Goal: Transaction & Acquisition: Book appointment/travel/reservation

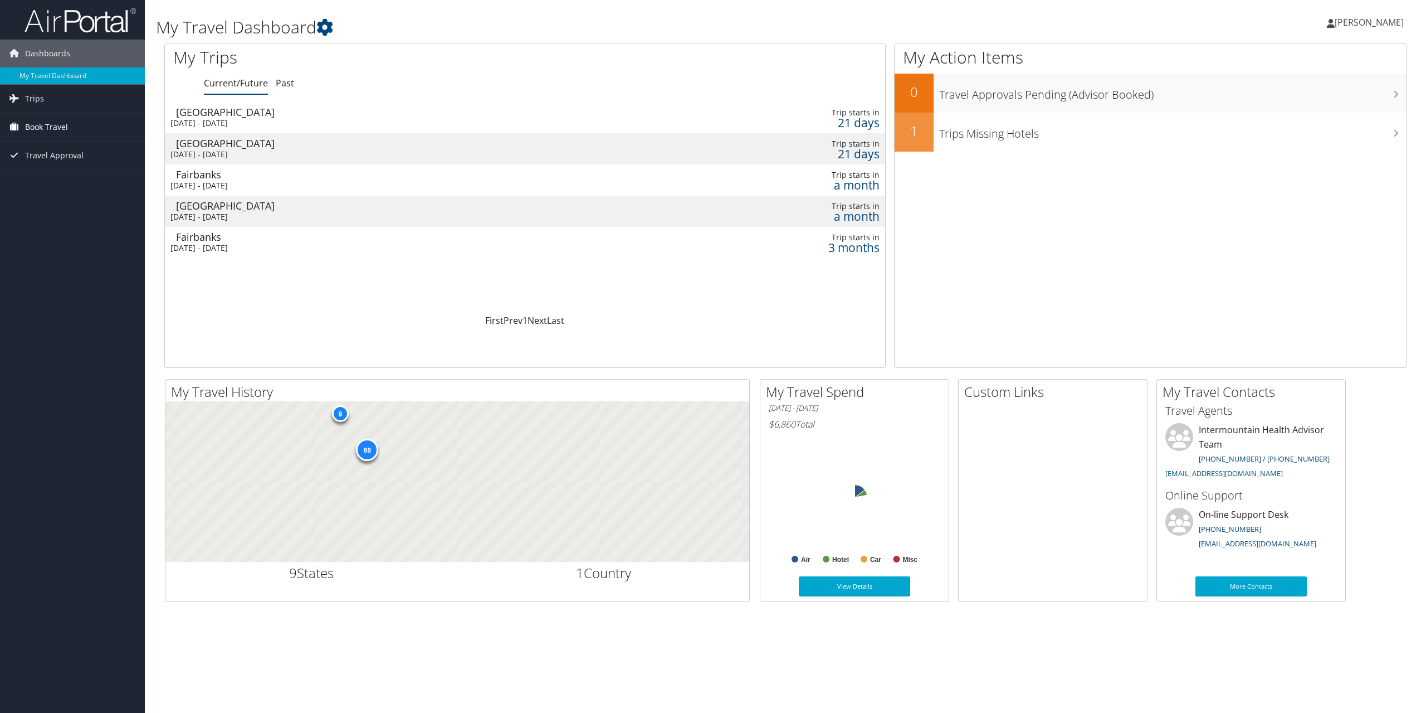
click at [58, 126] on span "Book Travel" at bounding box center [46, 127] width 43 height 28
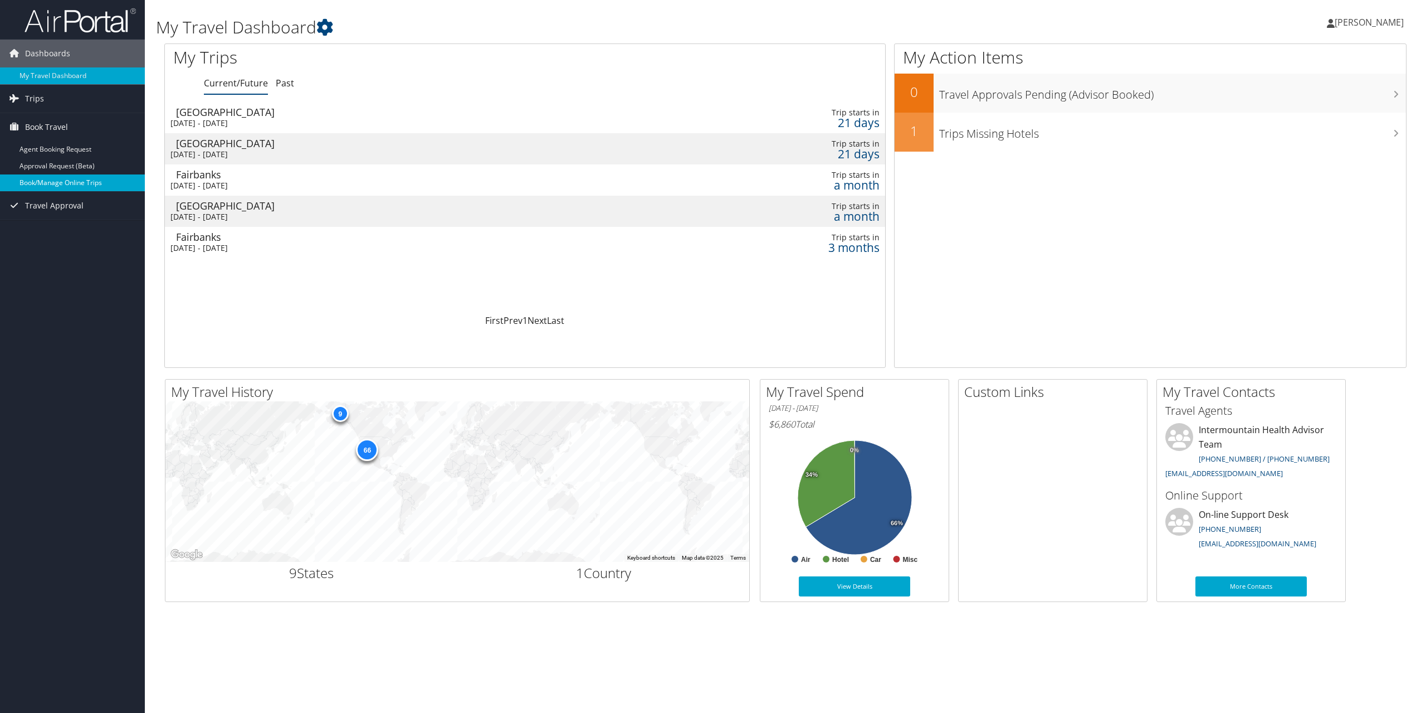
click at [71, 183] on link "Book/Manage Online Trips" at bounding box center [72, 182] width 145 height 17
click at [150, 136] on div "My Travel Dashboard Mark Rabinovitch Mark Rabinovitch My Settings Travel Agency…" at bounding box center [785, 356] width 1281 height 713
click at [35, 99] on span "Trips" at bounding box center [34, 99] width 19 height 28
click at [41, 180] on span "Book Travel" at bounding box center [46, 177] width 43 height 28
click at [67, 229] on link "Book/Manage Online Trips" at bounding box center [72, 233] width 145 height 17
